Goal: Task Accomplishment & Management: Use online tool/utility

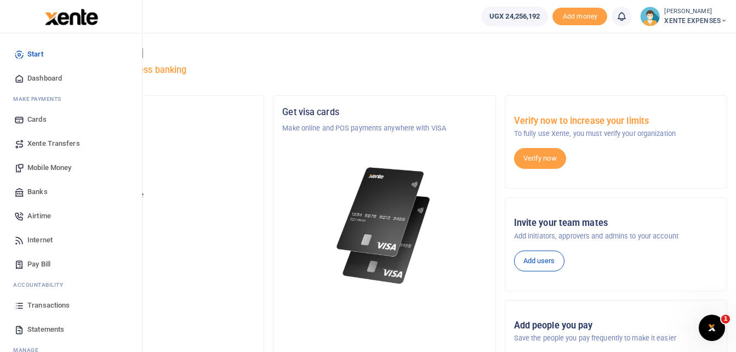
click at [45, 301] on span "Transactions" at bounding box center [48, 305] width 42 height 11
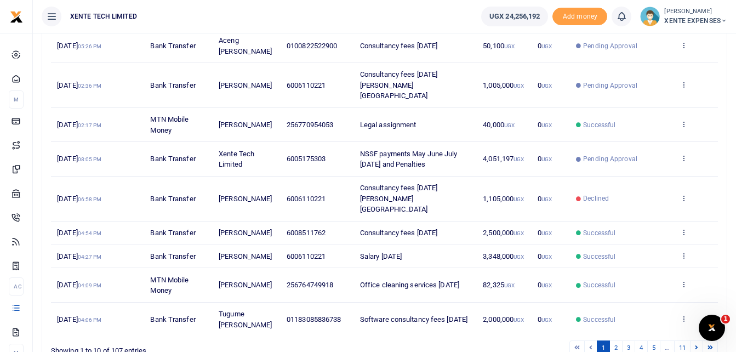
scroll to position [220, 0]
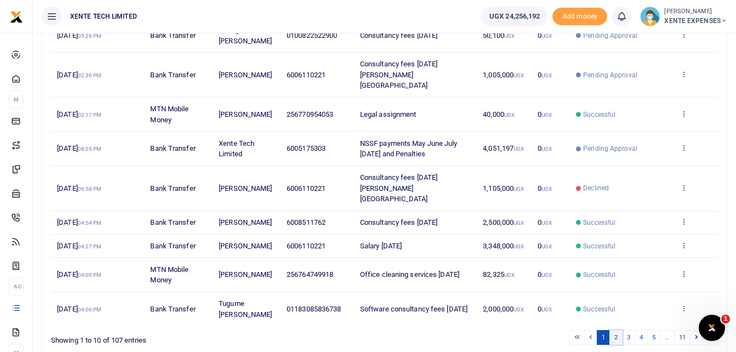
click at [616, 330] on link "2" at bounding box center [615, 337] width 13 height 15
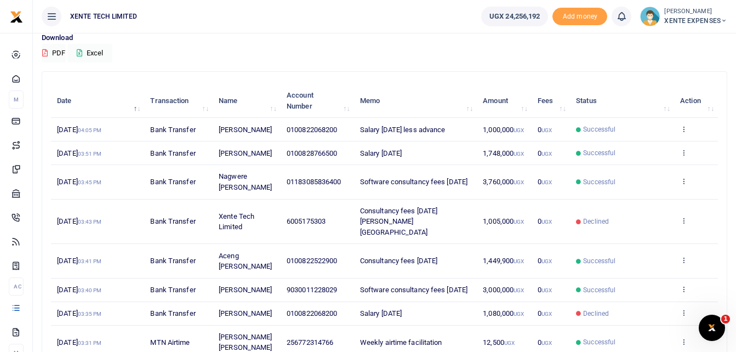
scroll to position [0, 0]
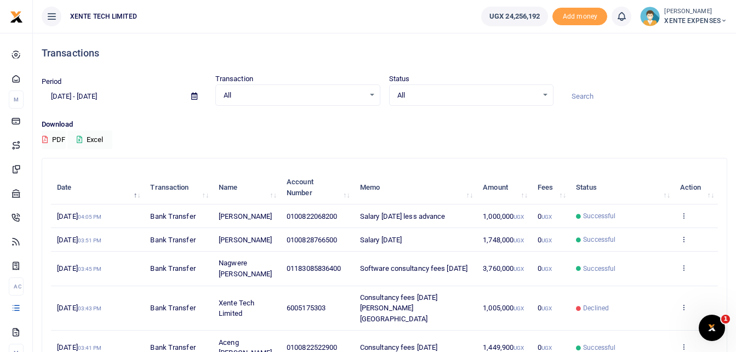
click at [576, 93] on input at bounding box center [644, 96] width 165 height 19
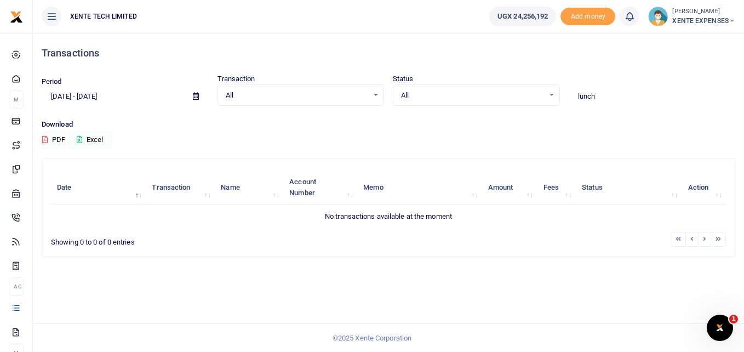
type input "lunch"
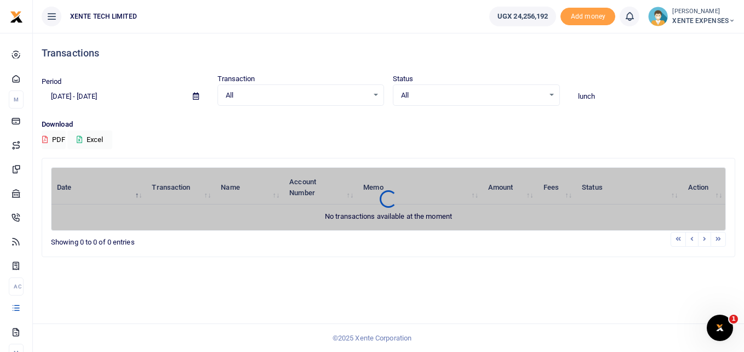
click at [200, 95] on span at bounding box center [196, 96] width 25 height 19
click at [193, 94] on icon at bounding box center [196, 96] width 6 height 7
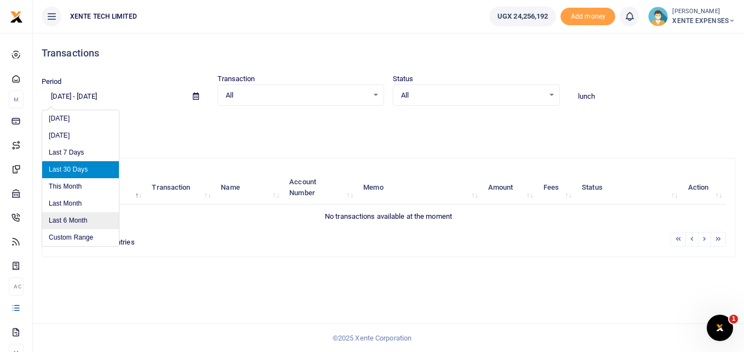
click at [89, 215] on li "Last 6 Month" at bounding box center [80, 220] width 77 height 17
type input "[DATE] - [DATE]"
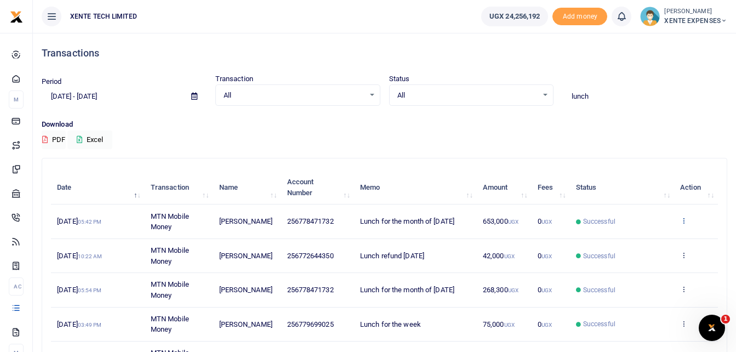
click at [684, 221] on icon at bounding box center [683, 220] width 7 height 8
click at [639, 259] on link "Send again" at bounding box center [643, 263] width 87 height 15
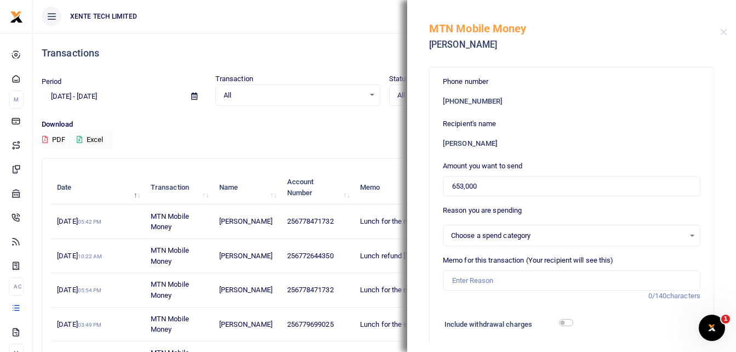
select select "12"
click at [506, 281] on input "Memo for this transaction (Your recipient will see this)" at bounding box center [572, 280] width 258 height 21
drag, startPoint x: 494, startPoint y: 184, endPoint x: 422, endPoint y: 195, distance: 72.0
click at [422, 195] on div "Phone number [PHONE_NUMBER] Recipient's name [PERSON_NAME] Amount you want to s…" at bounding box center [571, 202] width 329 height 282
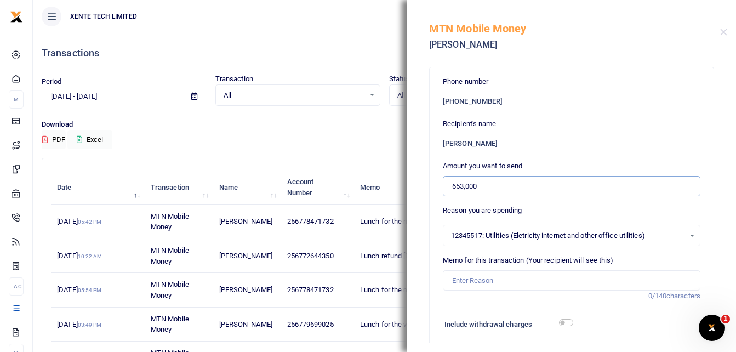
paste input "1013"
click at [453, 186] on input "1,013,000" at bounding box center [572, 186] width 258 height 21
type input "1,013,000"
click at [459, 282] on input "Memo for this transaction (Your recipient will see this)" at bounding box center [572, 280] width 258 height 21
click at [546, 280] on input "Lunch for the month of [DATE]" at bounding box center [572, 280] width 258 height 21
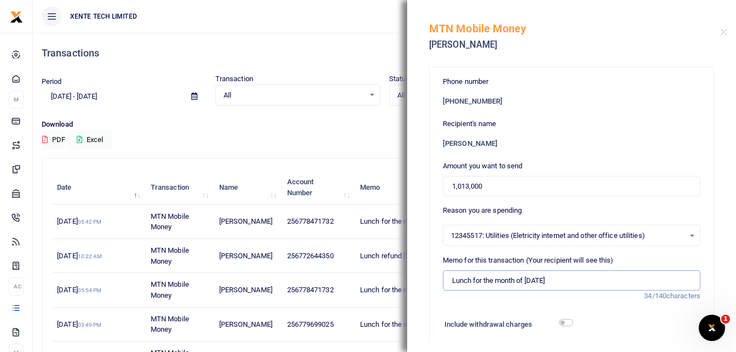
drag, startPoint x: 549, startPoint y: 282, endPoint x: 527, endPoint y: 284, distance: 21.5
click at [527, 284] on input "Lunch for the month of [DATE]" at bounding box center [572, 280] width 258 height 21
type input "Lunch for the month of [DATE]"
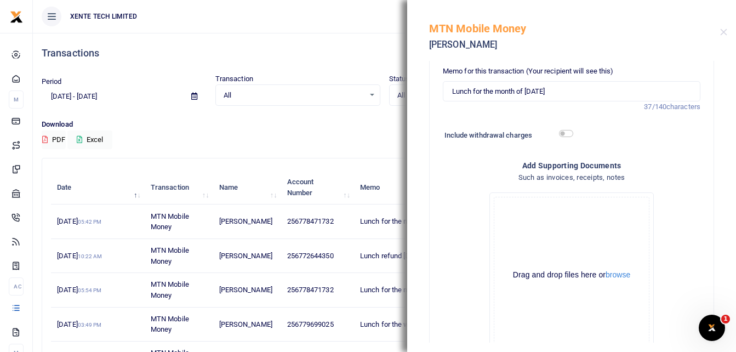
scroll to position [265, 0]
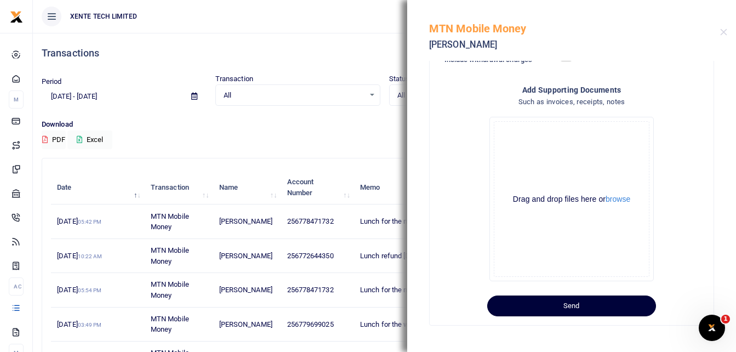
click at [587, 311] on button "Send" at bounding box center [571, 305] width 169 height 21
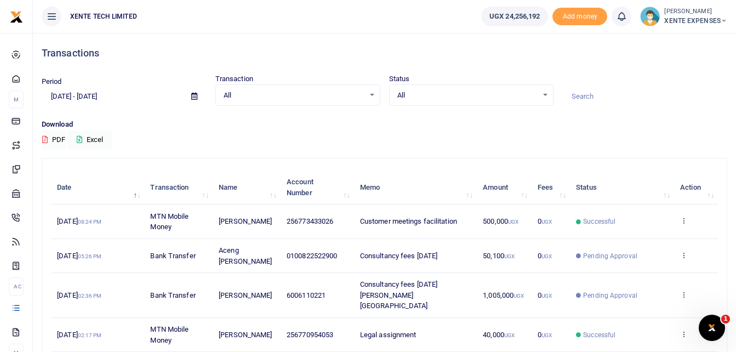
click at [588, 95] on input at bounding box center [644, 96] width 165 height 19
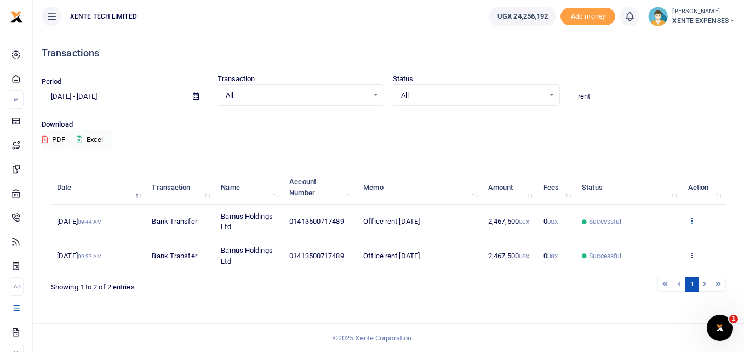
type input "rent"
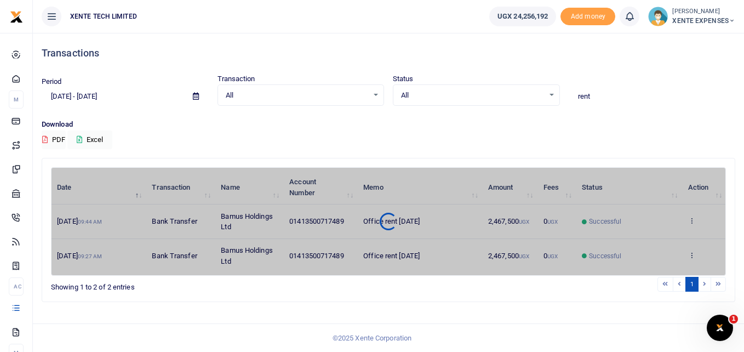
click at [693, 219] on div "Date Transaction Name Account Number Memo Amount Fees Status Action 8th Sep 202…" at bounding box center [388, 221] width 675 height 108
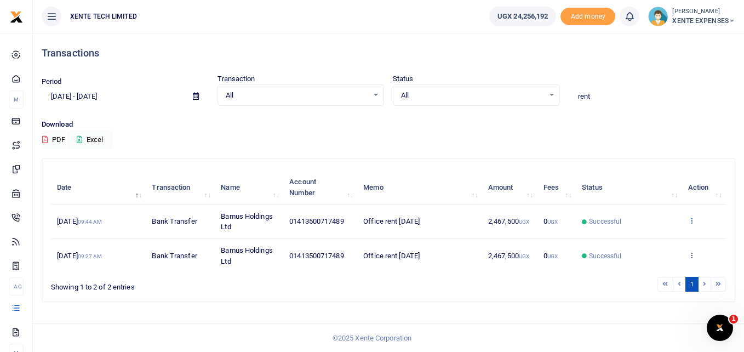
click at [692, 221] on icon at bounding box center [691, 220] width 7 height 8
click at [655, 264] on link "Send again" at bounding box center [651, 263] width 87 height 15
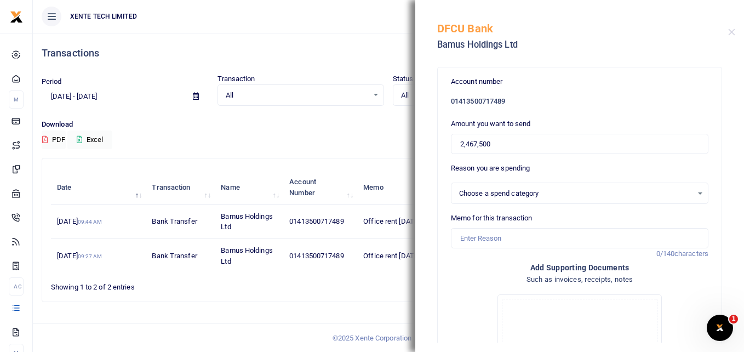
select select "11"
click at [471, 237] on input "Memo for this transaction" at bounding box center [580, 238] width 258 height 21
drag, startPoint x: 511, startPoint y: 238, endPoint x: 498, endPoint y: 241, distance: 14.1
click at [498, 241] on input "Office Rent June 2025" at bounding box center [580, 238] width 258 height 21
click at [462, 145] on input "2,467,500" at bounding box center [580, 144] width 258 height 21
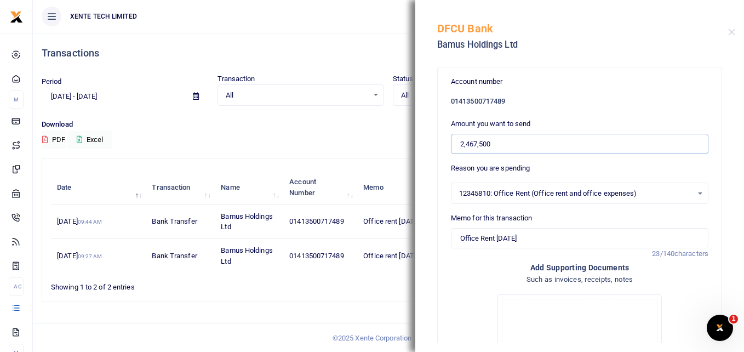
click at [460, 145] on input "2,467,500" at bounding box center [580, 144] width 258 height 21
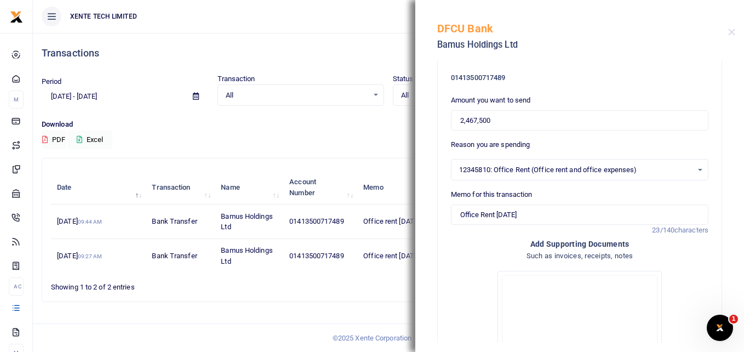
scroll to position [47, 0]
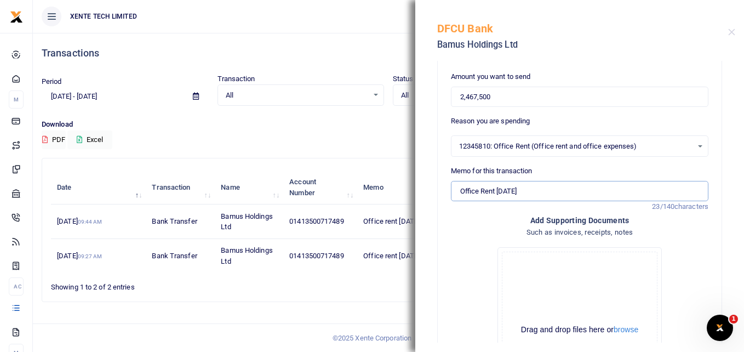
click at [461, 192] on input "Office Rent August 2025" at bounding box center [580, 191] width 258 height 21
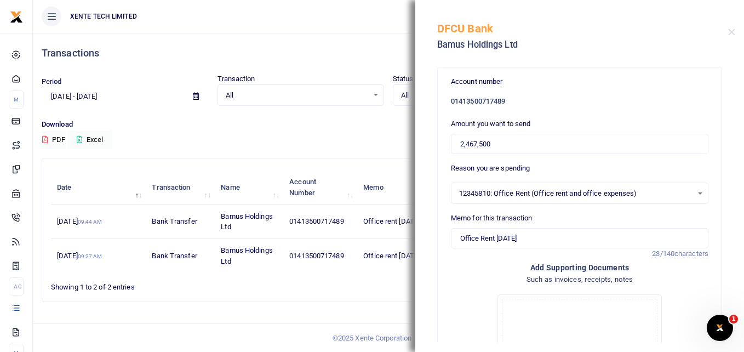
scroll to position [178, 0]
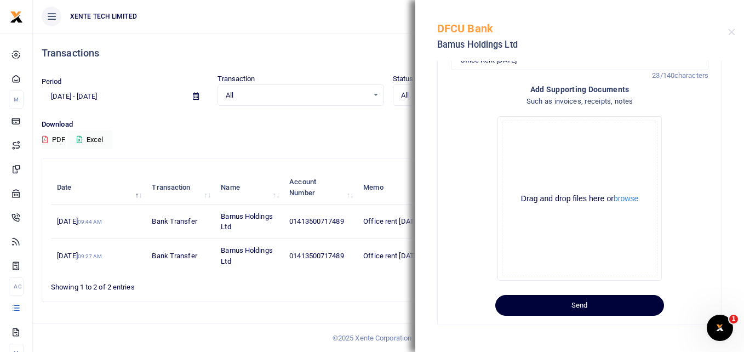
click at [561, 303] on button "Send" at bounding box center [579, 305] width 169 height 21
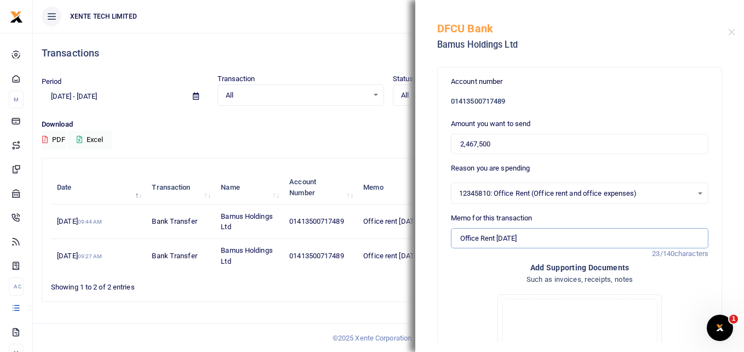
drag, startPoint x: 521, startPoint y: 241, endPoint x: 498, endPoint y: 243, distance: 22.6
click at [498, 243] on input "Office Rent August 2025" at bounding box center [580, 238] width 258 height 21
type input "Office Rent September 2025"
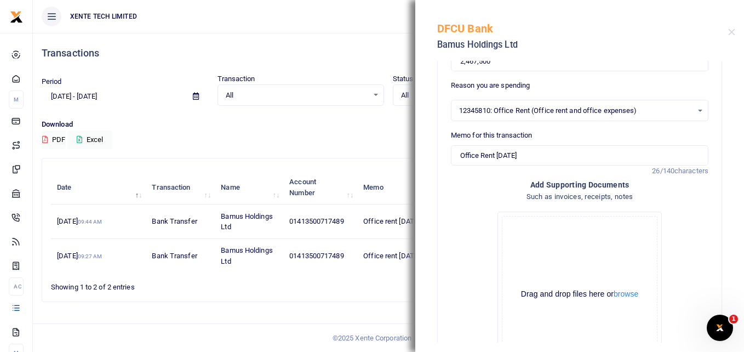
scroll to position [178, 0]
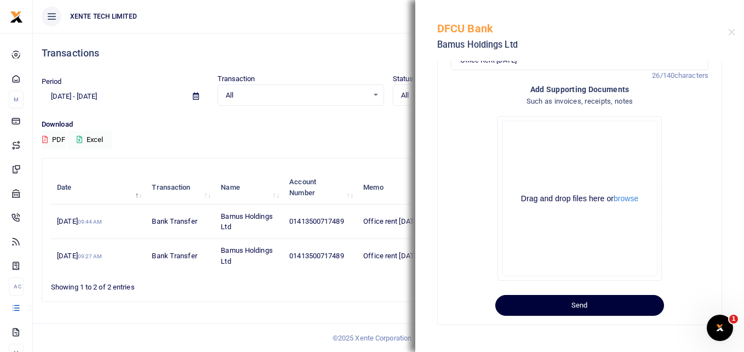
click at [584, 306] on button "Send" at bounding box center [579, 305] width 169 height 21
click at [722, 25] on div "!" at bounding box center [723, 21] width 4 height 18
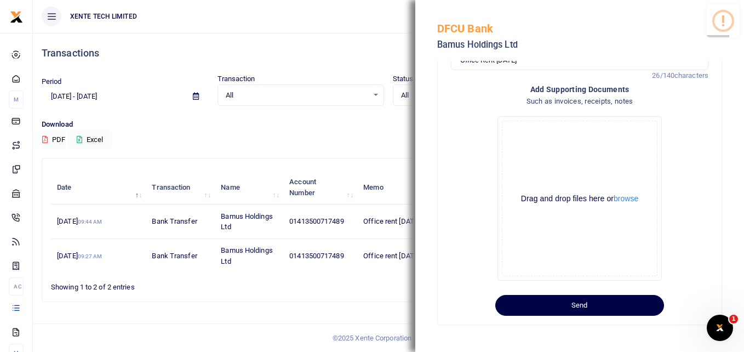
click at [722, 25] on div "!" at bounding box center [723, 21] width 4 height 18
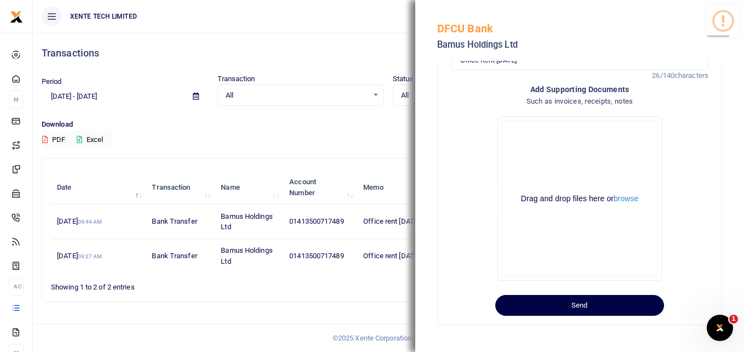
click at [722, 25] on div "!" at bounding box center [723, 21] width 4 height 18
